Goal: Entertainment & Leisure: Consume media (video, audio)

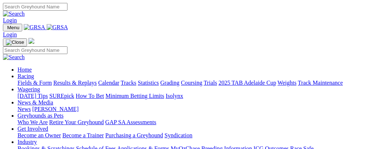
scroll to position [302, 0]
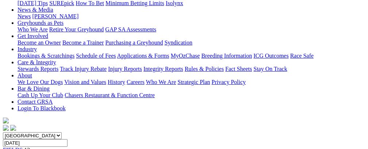
scroll to position [114, 0]
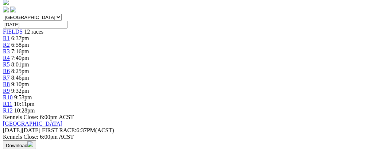
scroll to position [0, 31]
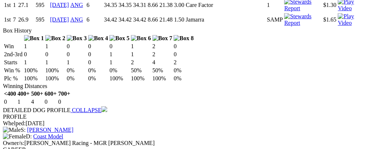
scroll to position [650, 0]
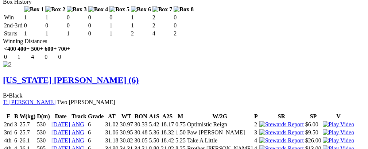
scroll to position [884, 0]
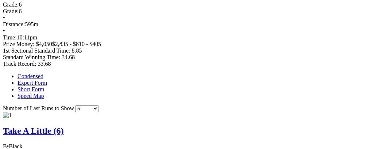
scroll to position [0, 0]
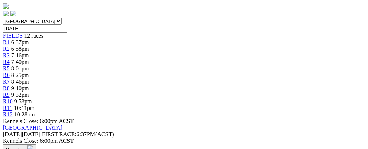
scroll to position [228, 0]
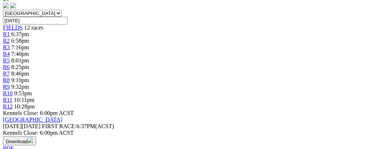
drag, startPoint x: 165, startPoint y: 133, endPoint x: 214, endPoint y: 133, distance: 49.2
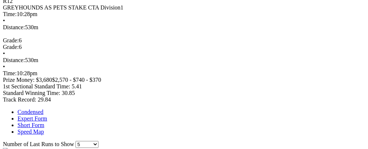
scroll to position [406, 0]
